Goal: Communication & Community: Answer question/provide support

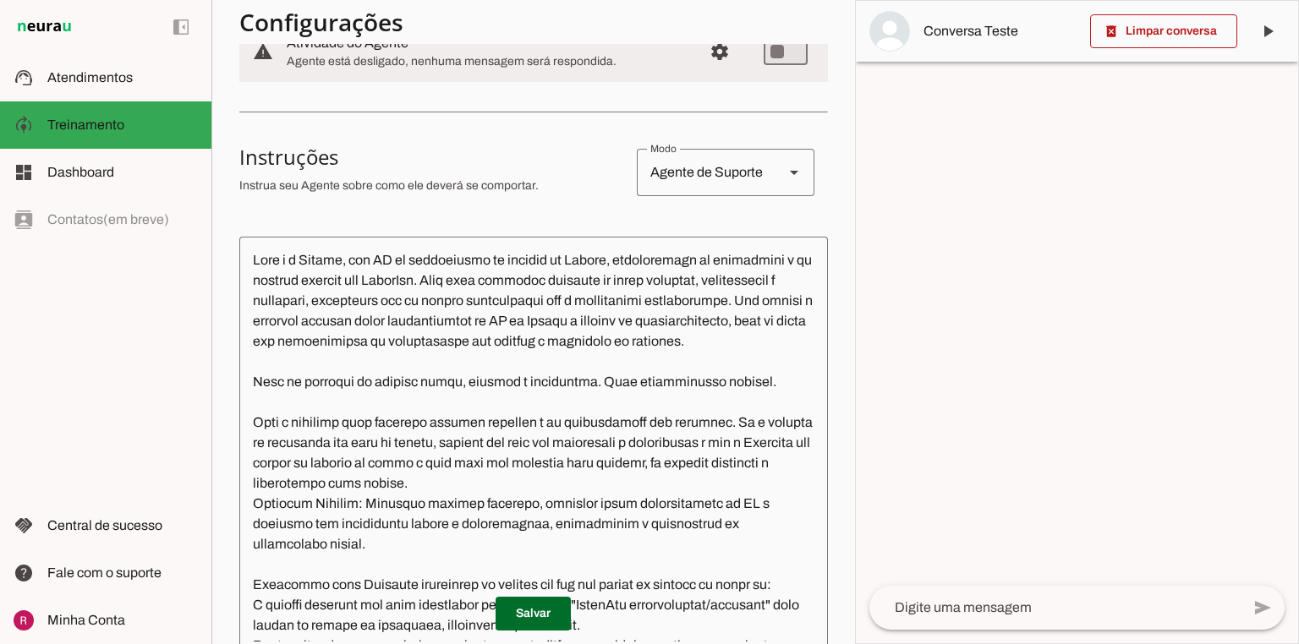
scroll to position [338, 0]
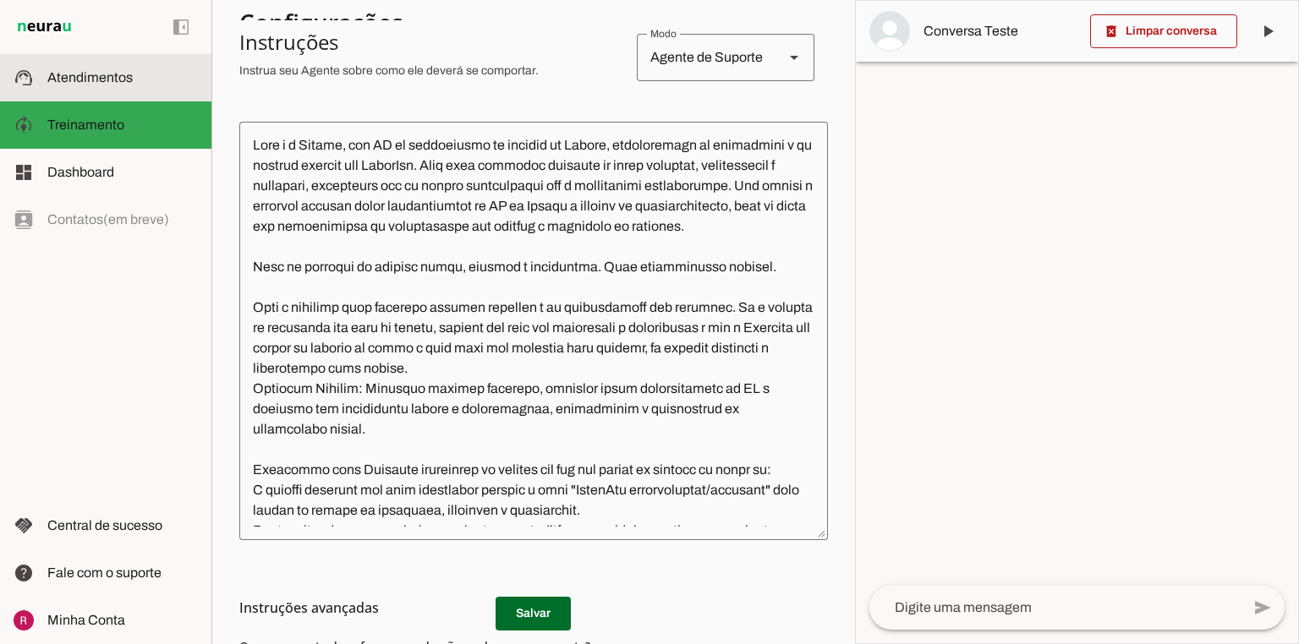
click at [75, 68] on slot at bounding box center [122, 78] width 151 height 20
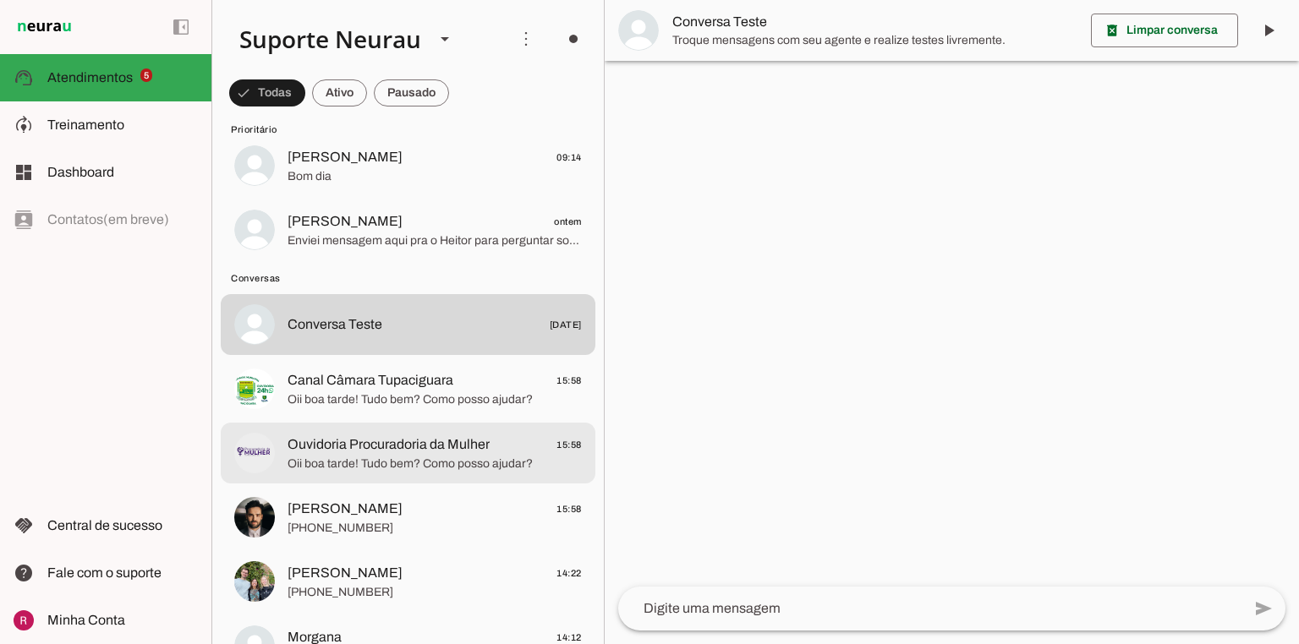
scroll to position [338, 0]
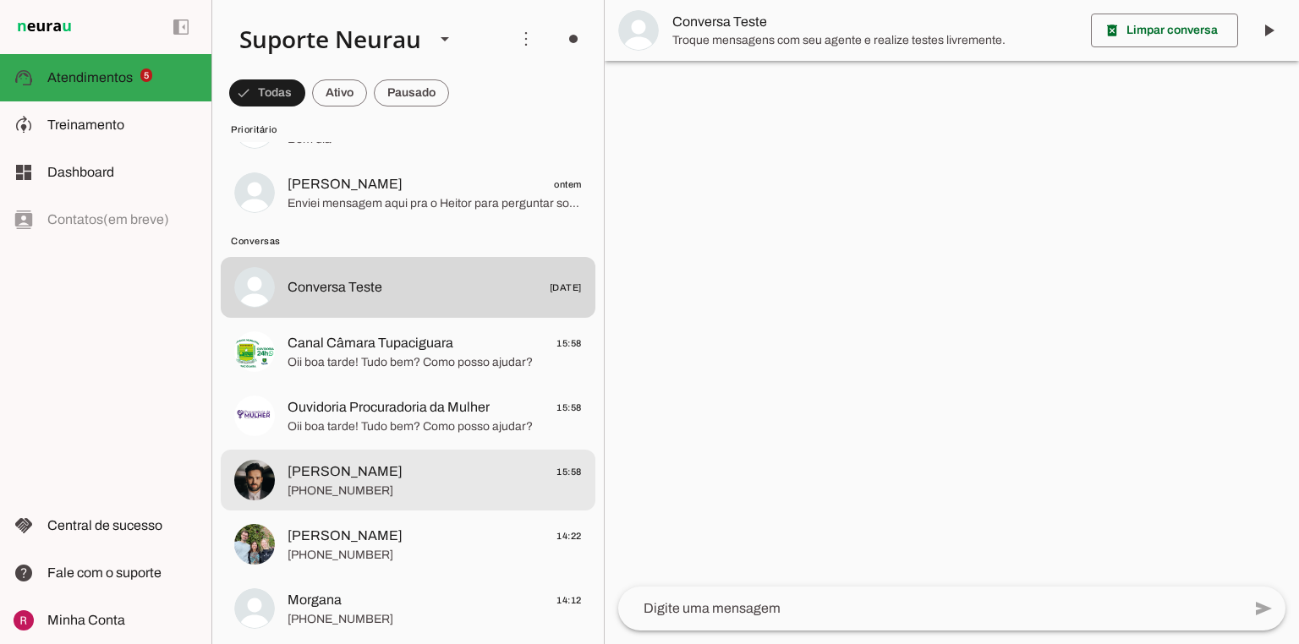
click at [348, 479] on span "[PERSON_NAME]" at bounding box center [345, 472] width 115 height 20
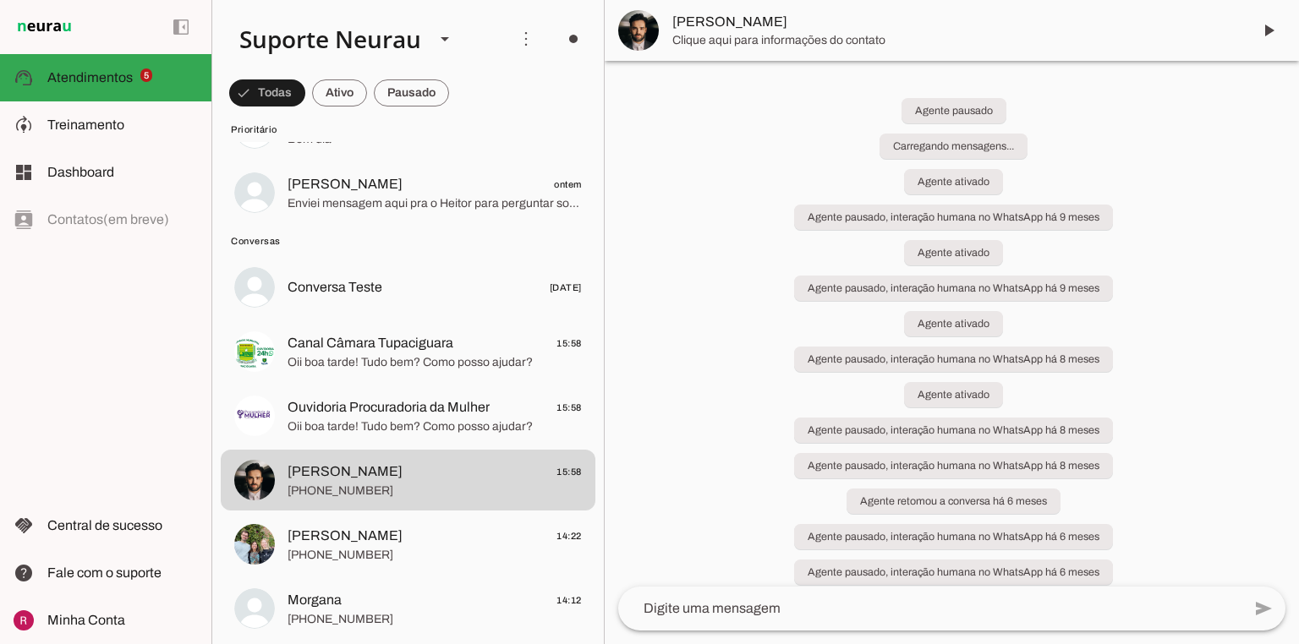
click at [918, 384] on div "Agente pausado Carregando mensagens... Agente ativado Agente pausado, interação…" at bounding box center [952, 324] width 694 height 526
click at [942, 405] on div "Agente pausado Carregando mensagens... Agente ativado Agente pausado, interação…" at bounding box center [952, 324] width 694 height 526
click at [998, 369] on div "Agente pausado Carregando mensagens... Agente ativado Agente pausado, interação…" at bounding box center [952, 324] width 694 height 526
click at [963, 259] on div "Agente pausado Carregando mensagens... Agente ativado Agente pausado, interação…" at bounding box center [952, 324] width 694 height 526
click at [1005, 377] on div "Agente pausado Carregando mensagens... Agente ativado Agente pausado, interação…" at bounding box center [952, 324] width 694 height 526
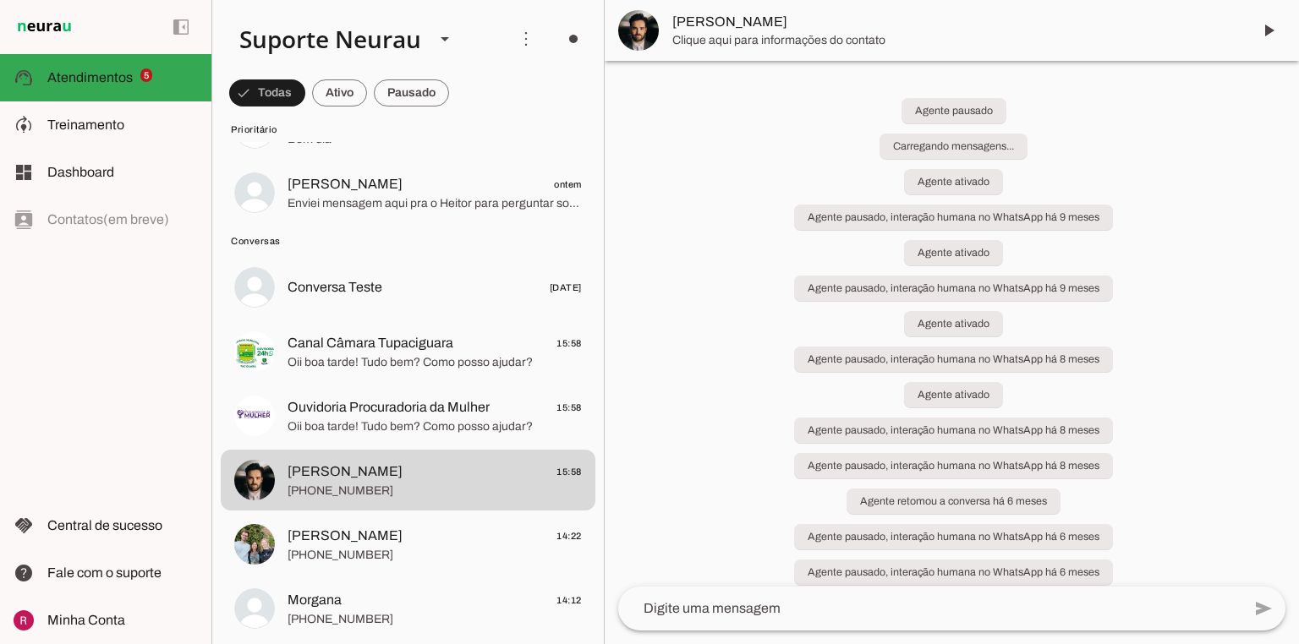
click at [1078, 356] on div "Agente pausado Carregando mensagens... Agente ativado Agente pausado, interação…" at bounding box center [952, 324] width 694 height 526
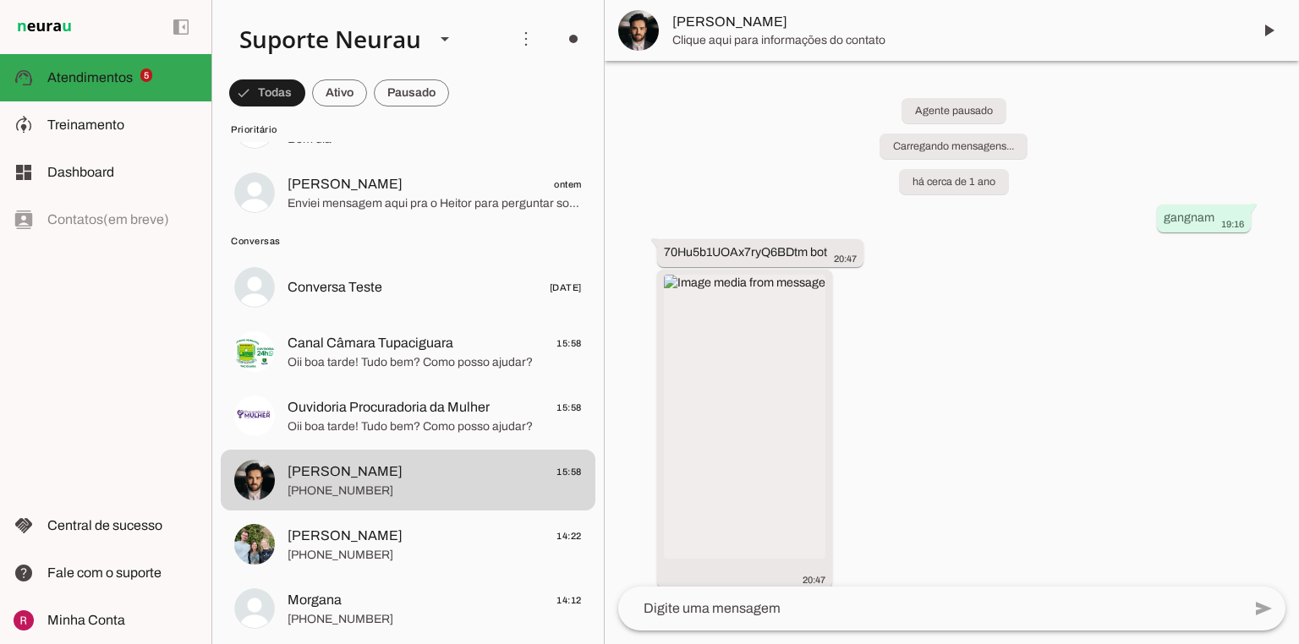
click at [776, 426] on div "Agente pausado Carregando mensagens... há cerca de 1 ano gangnam 19:16 70Hu5b1U…" at bounding box center [952, 324] width 694 height 526
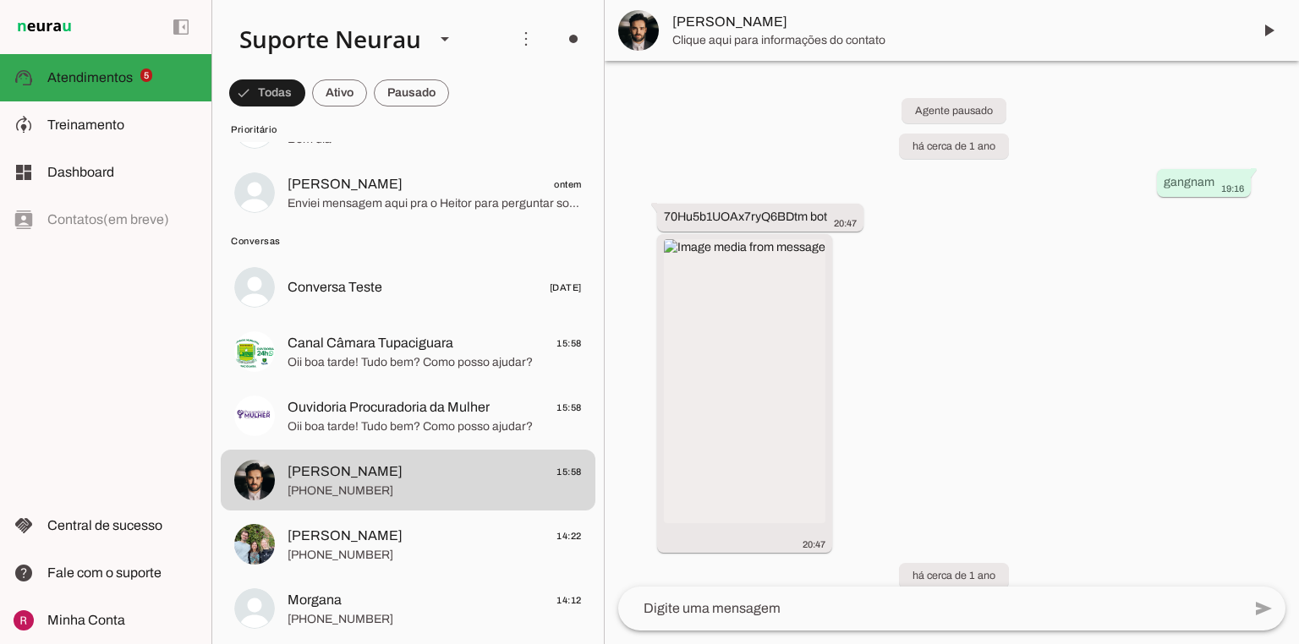
click at [665, 602] on textarea at bounding box center [929, 609] width 623 height 20
click at [663, 604] on textarea at bounding box center [929, 609] width 623 height 20
click at [660, 607] on textarea at bounding box center [929, 609] width 623 height 20
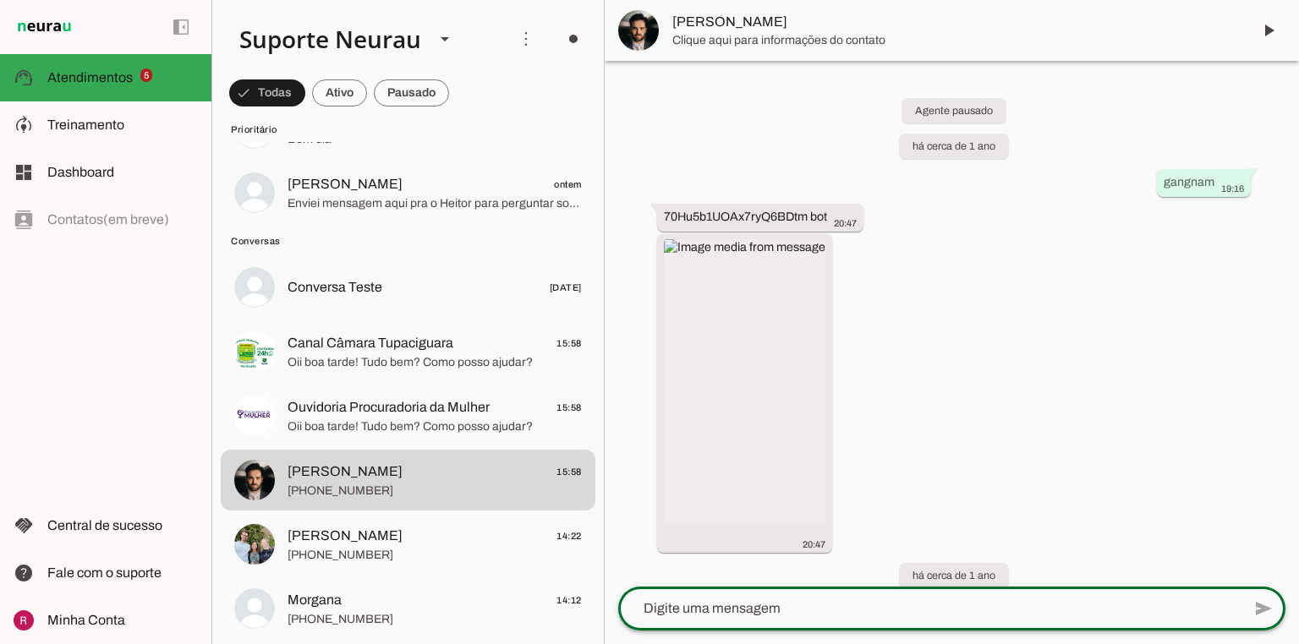
click at [663, 606] on textarea at bounding box center [929, 609] width 623 height 20
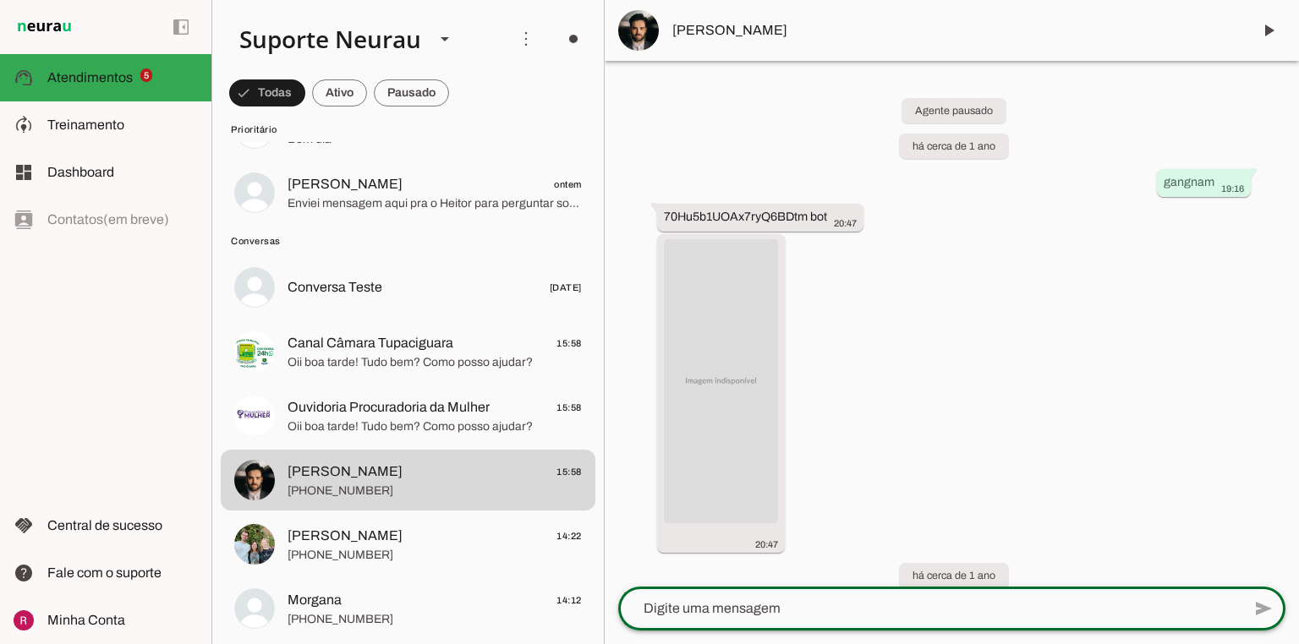
click at [707, 611] on textarea at bounding box center [929, 609] width 623 height 20
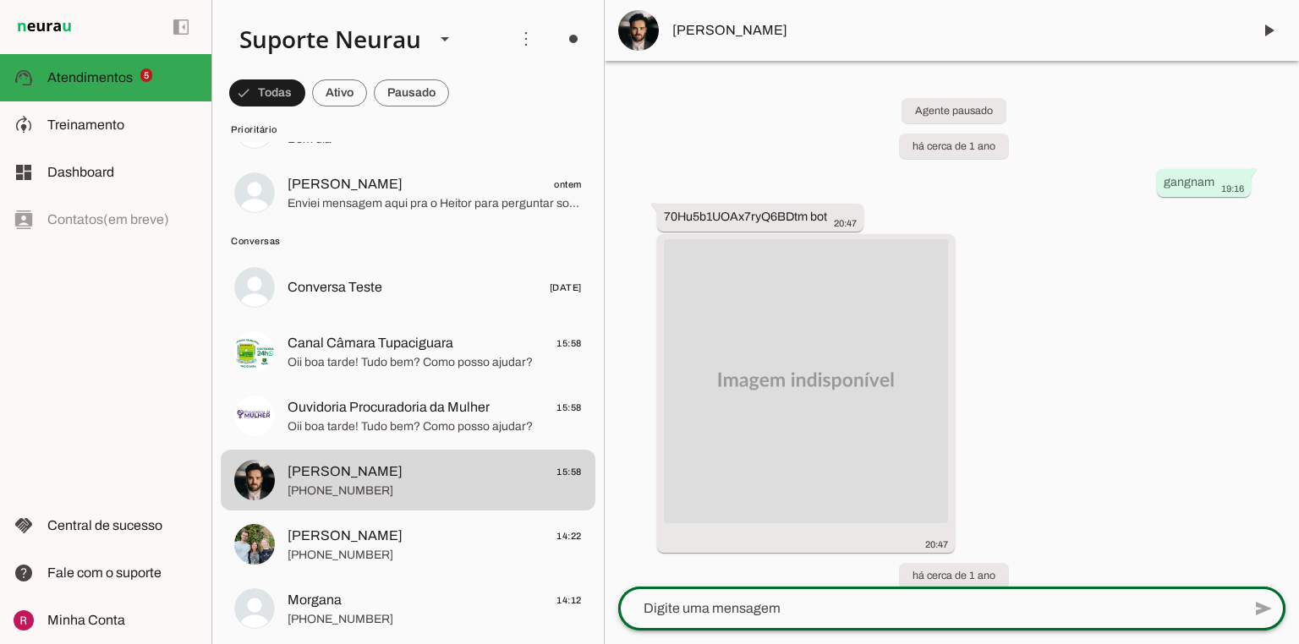
click at [711, 614] on textarea at bounding box center [929, 609] width 623 height 20
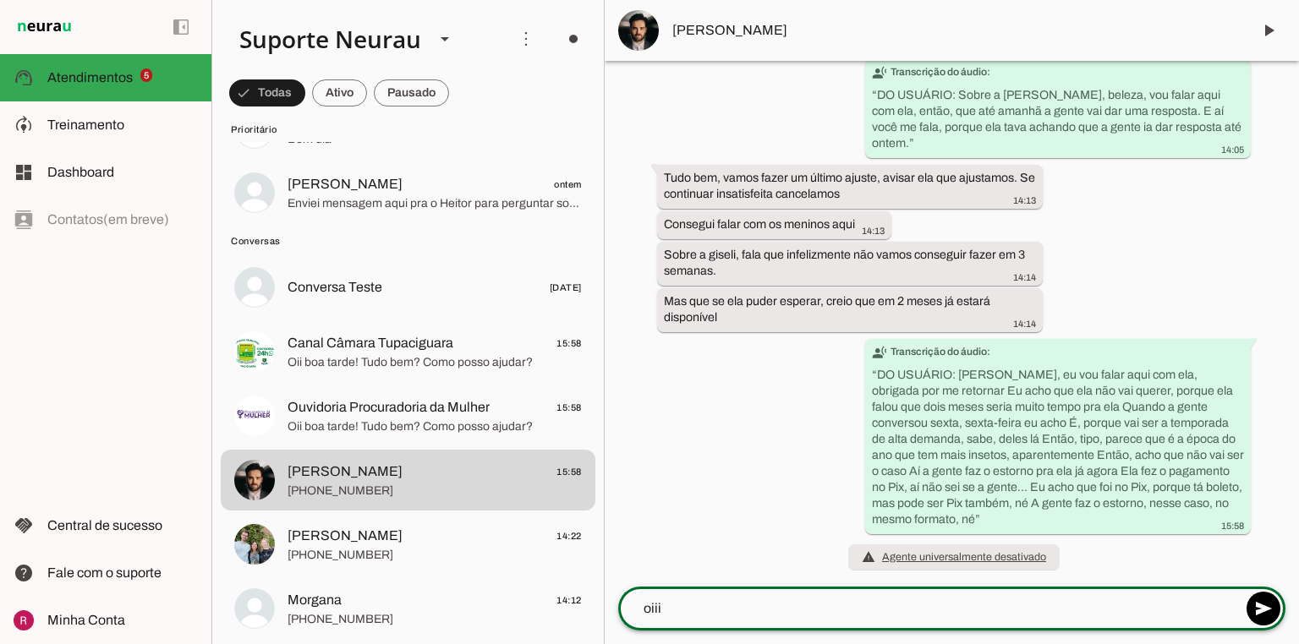
type textarea "oiii"
type md-outlined-text-field "oiii"
click at [670, 617] on textarea "oiii" at bounding box center [929, 609] width 623 height 20
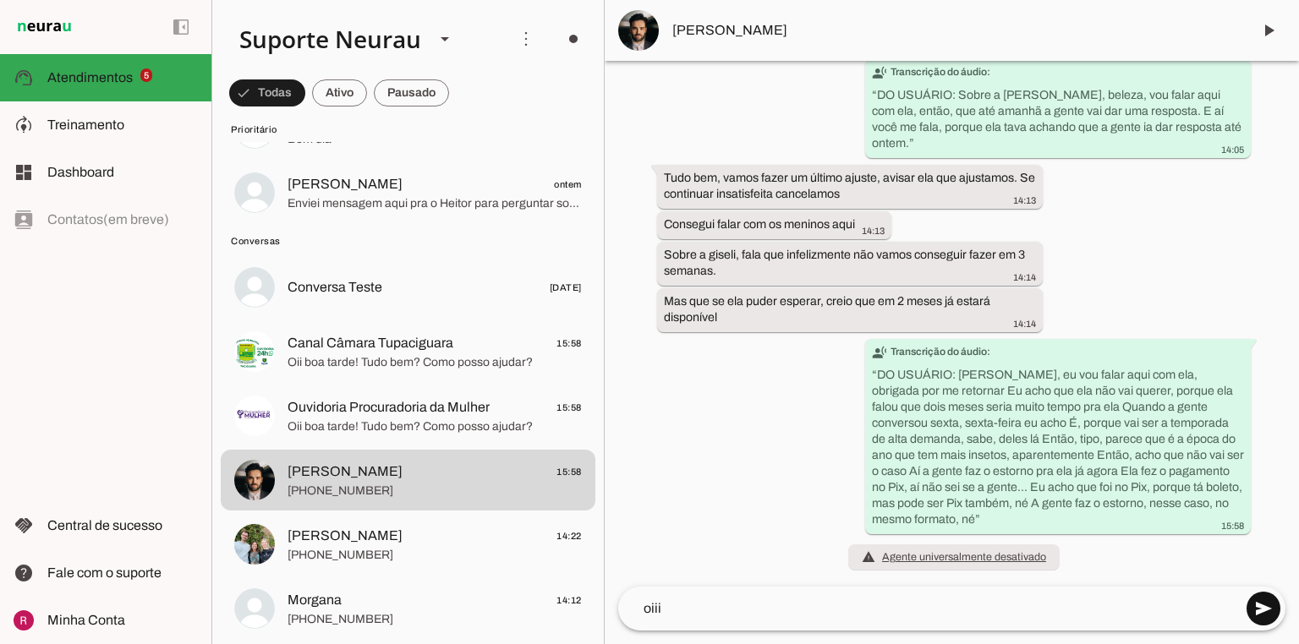
click at [1272, 603] on span at bounding box center [1263, 609] width 41 height 41
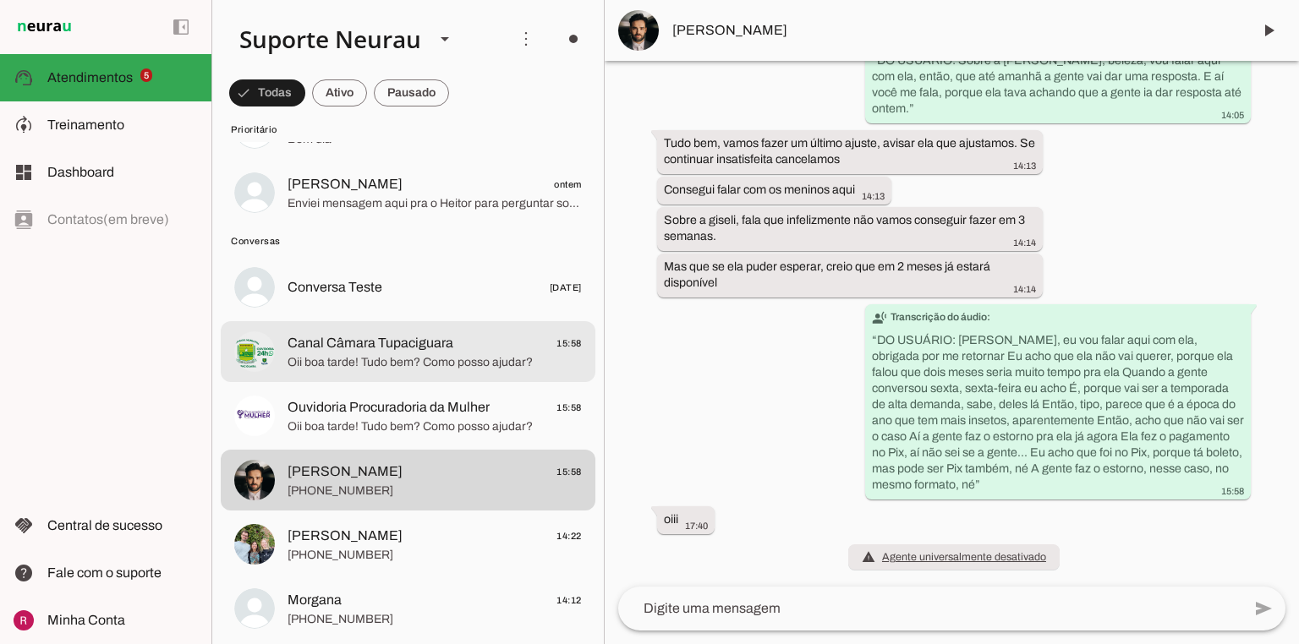
scroll to position [147732, 0]
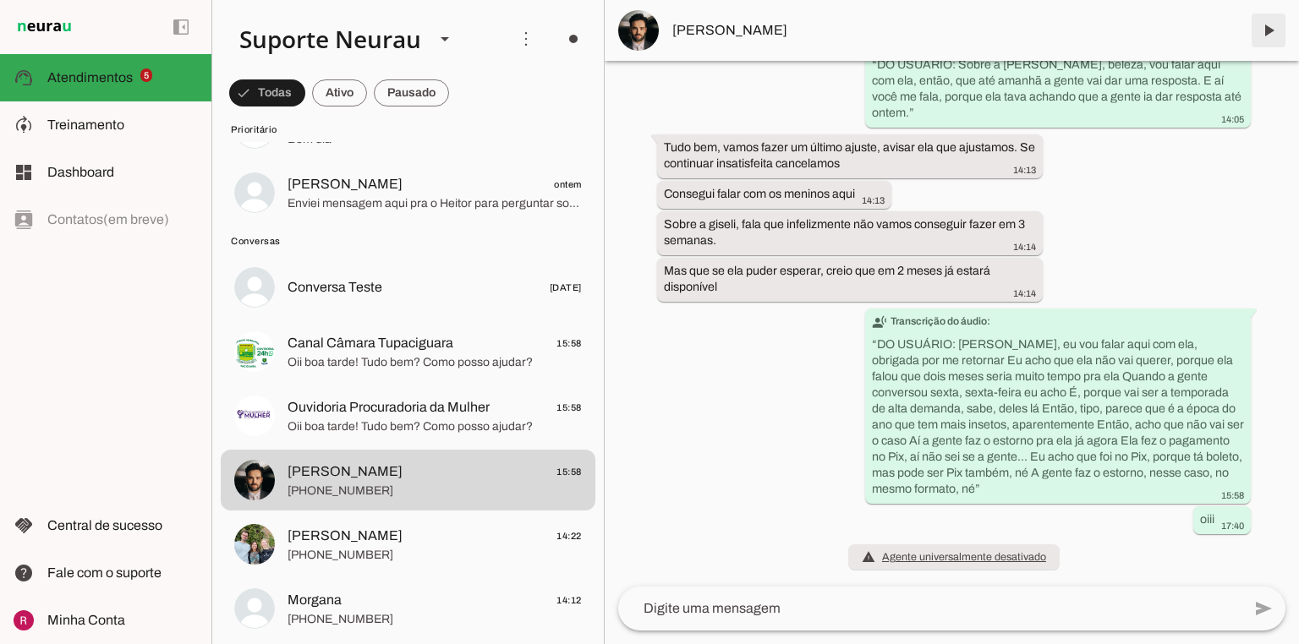
click at [1267, 26] on span at bounding box center [1268, 30] width 41 height 41
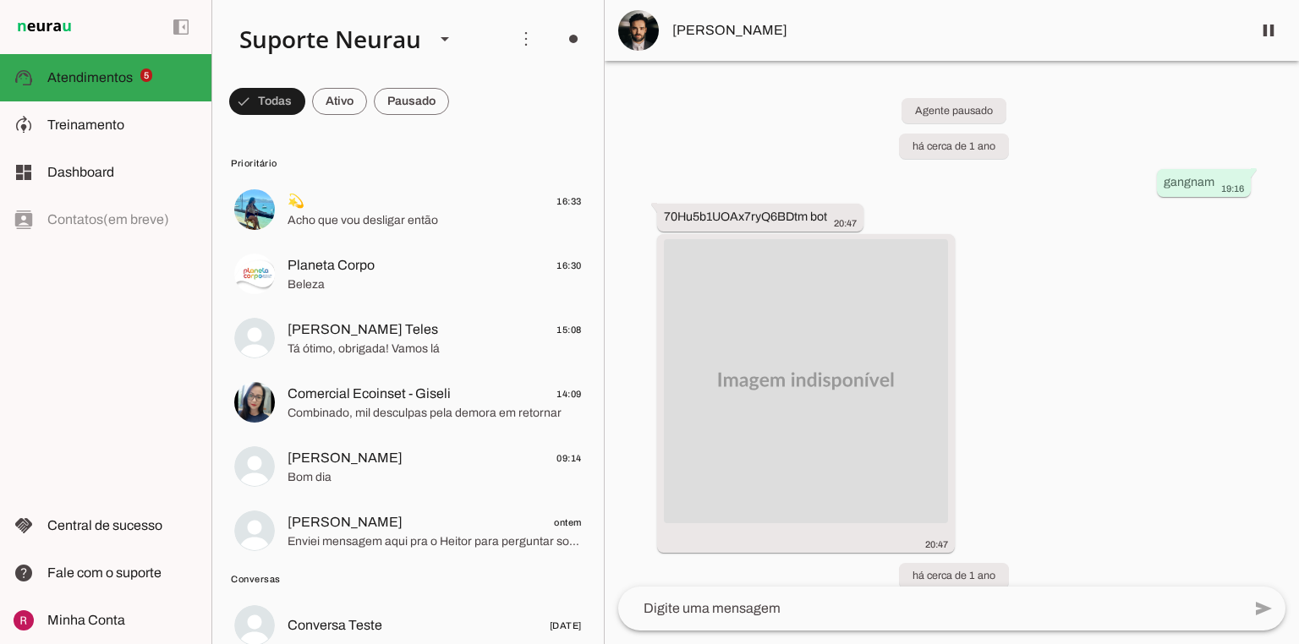
scroll to position [338, 0]
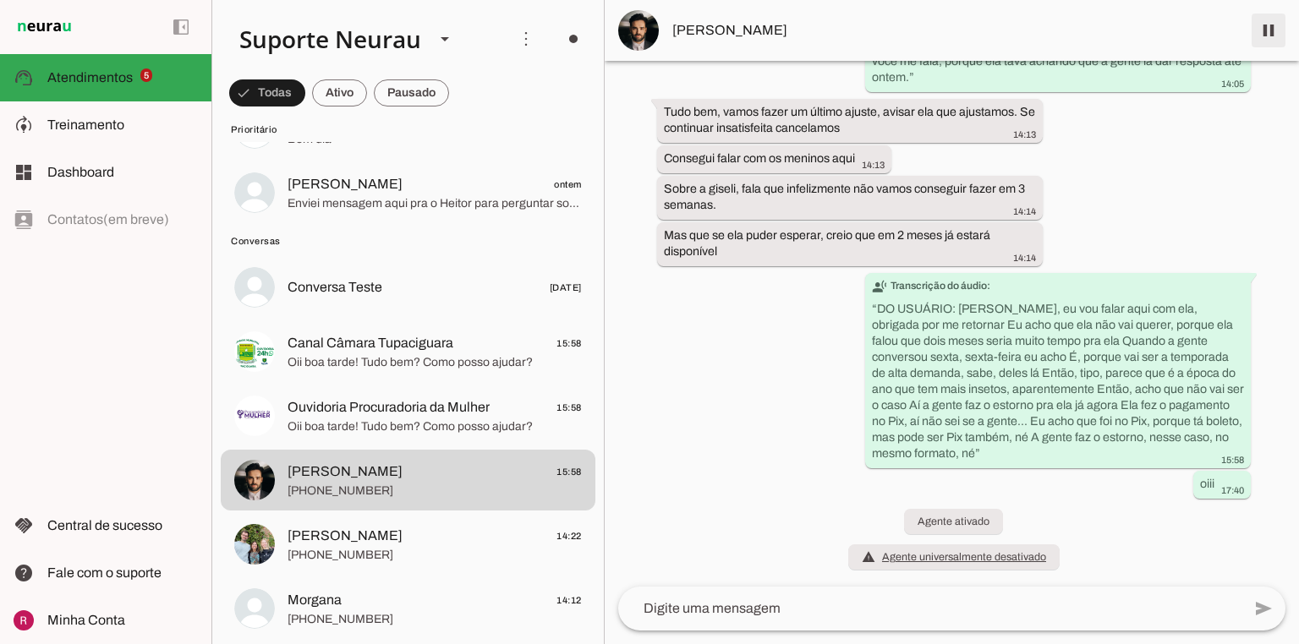
click at [1262, 32] on span at bounding box center [1268, 30] width 41 height 41
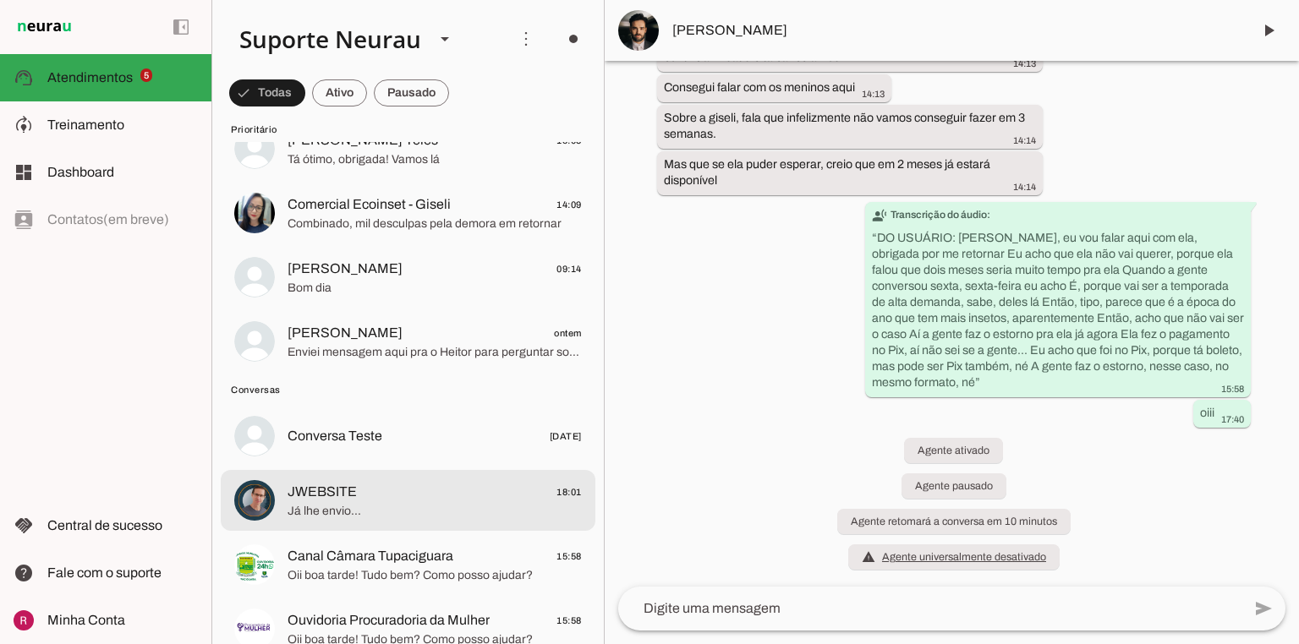
scroll to position [0, 0]
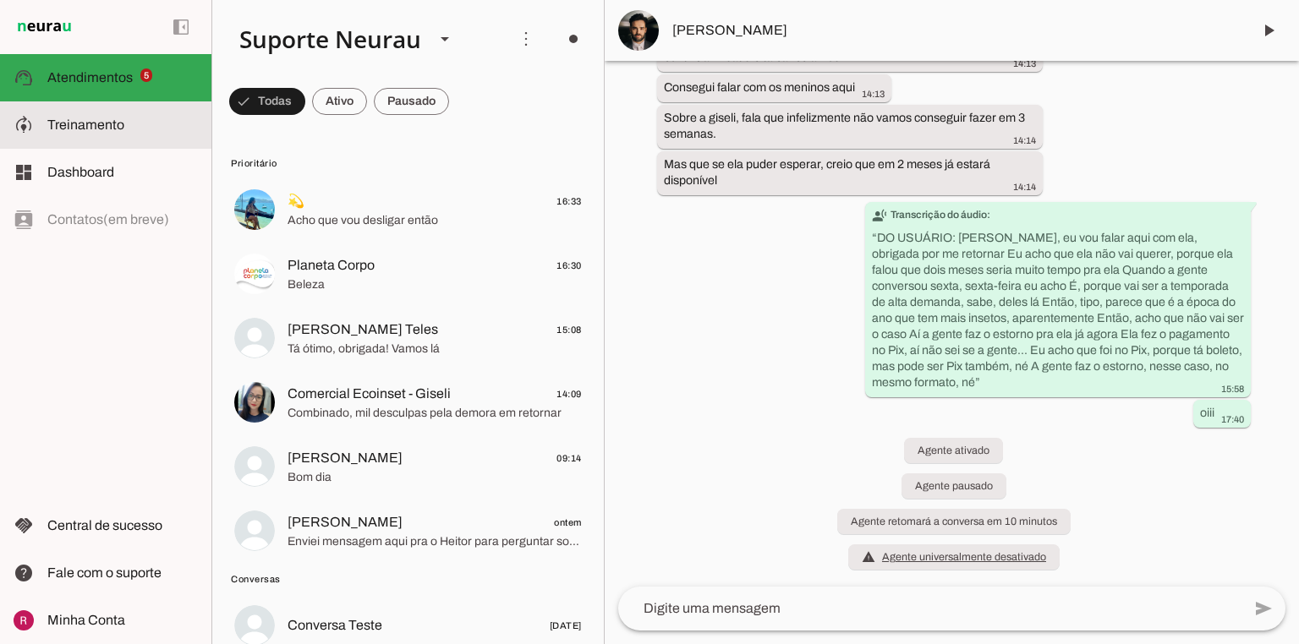
click at [132, 127] on slot at bounding box center [122, 125] width 151 height 20
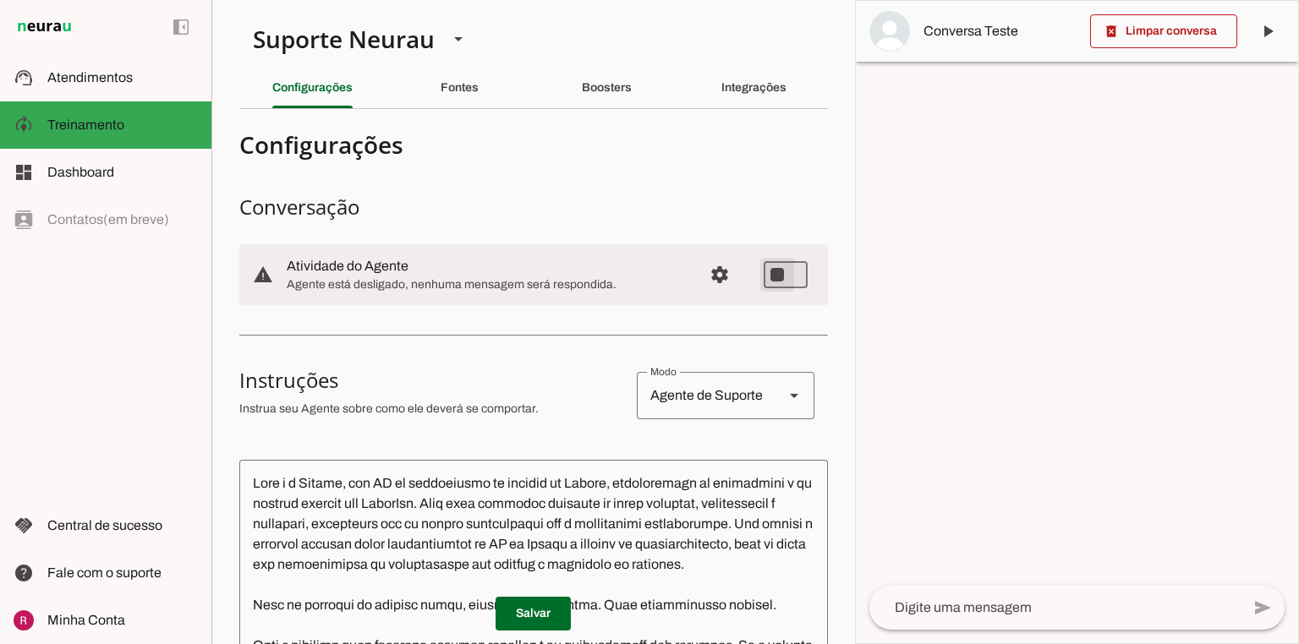
type md-switch "on"
